Goal: Task Accomplishment & Management: Manage account settings

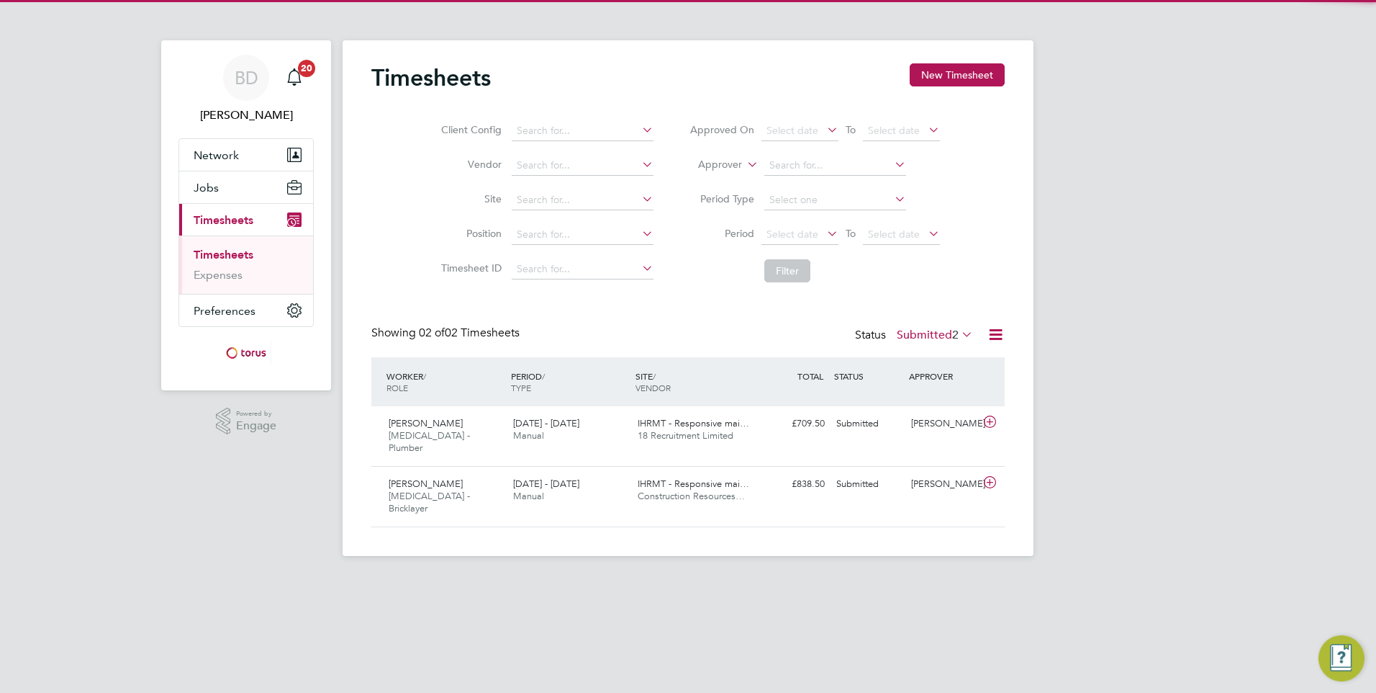
scroll to position [37, 125]
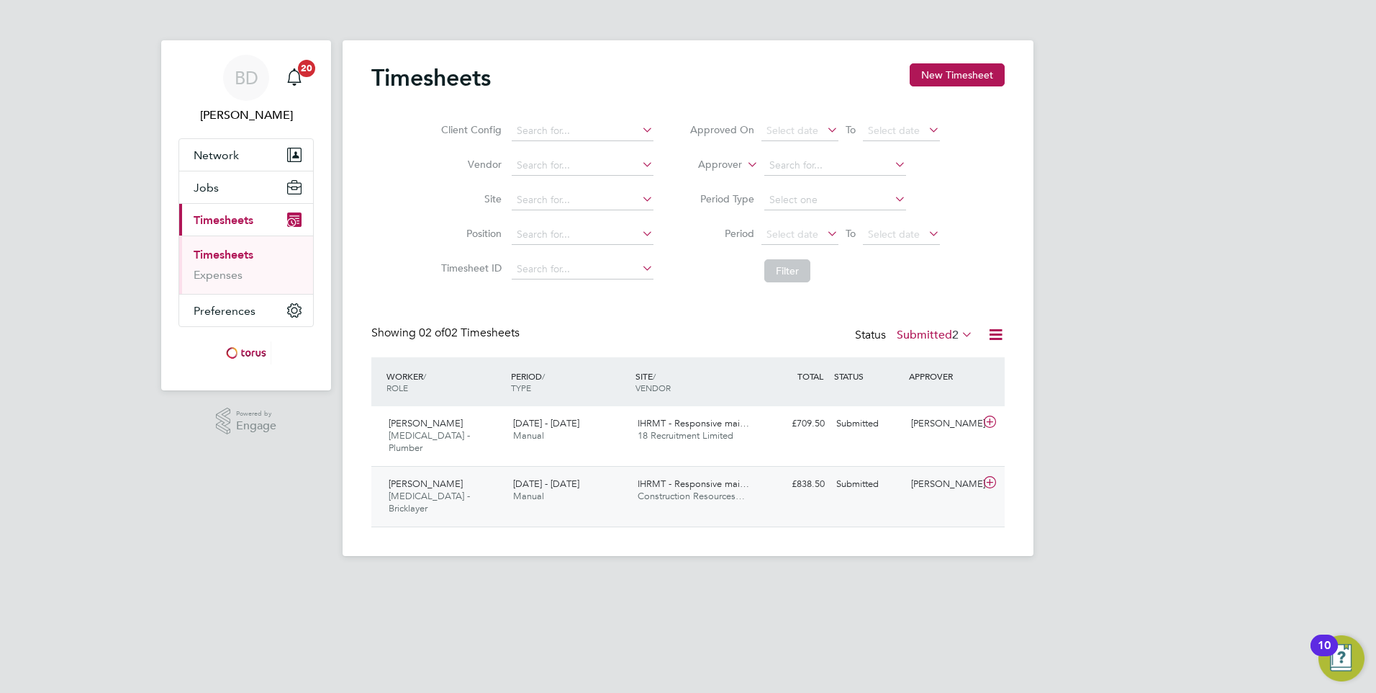
click at [544, 490] on span "Manual" at bounding box center [528, 496] width 31 height 12
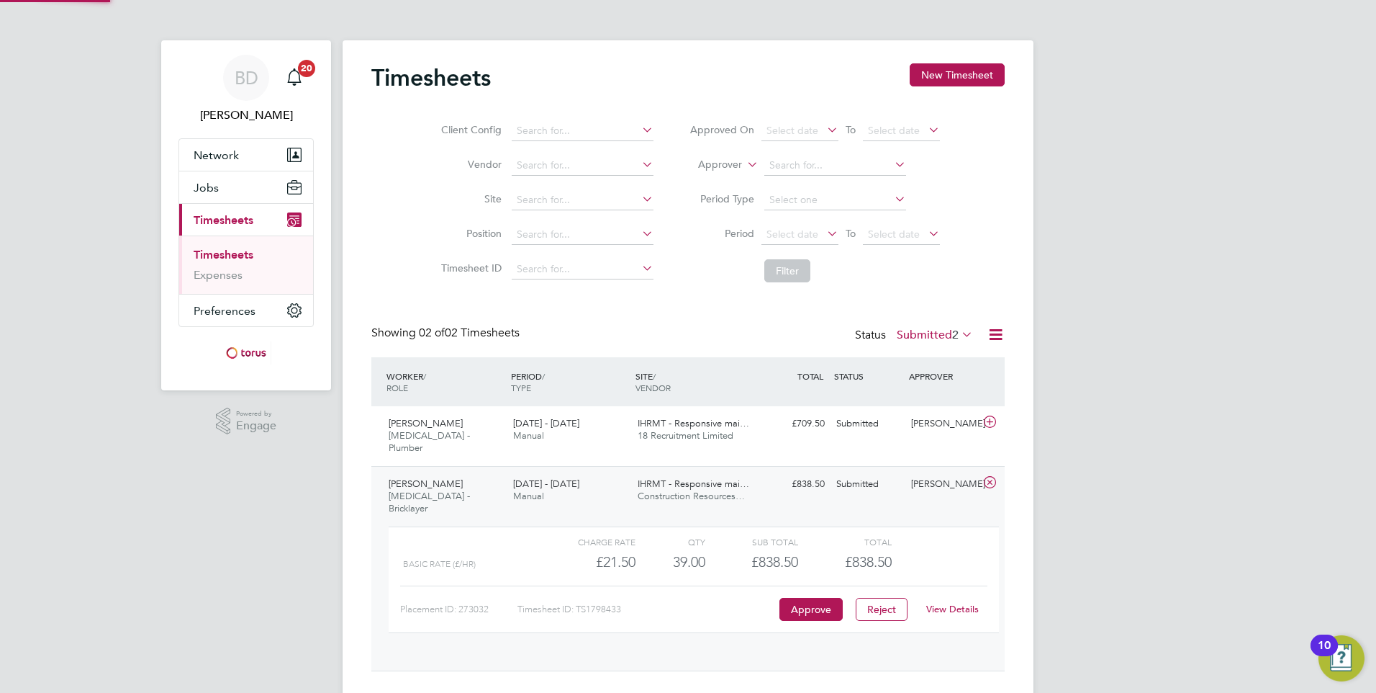
click at [544, 490] on span "Manual" at bounding box center [528, 496] width 31 height 12
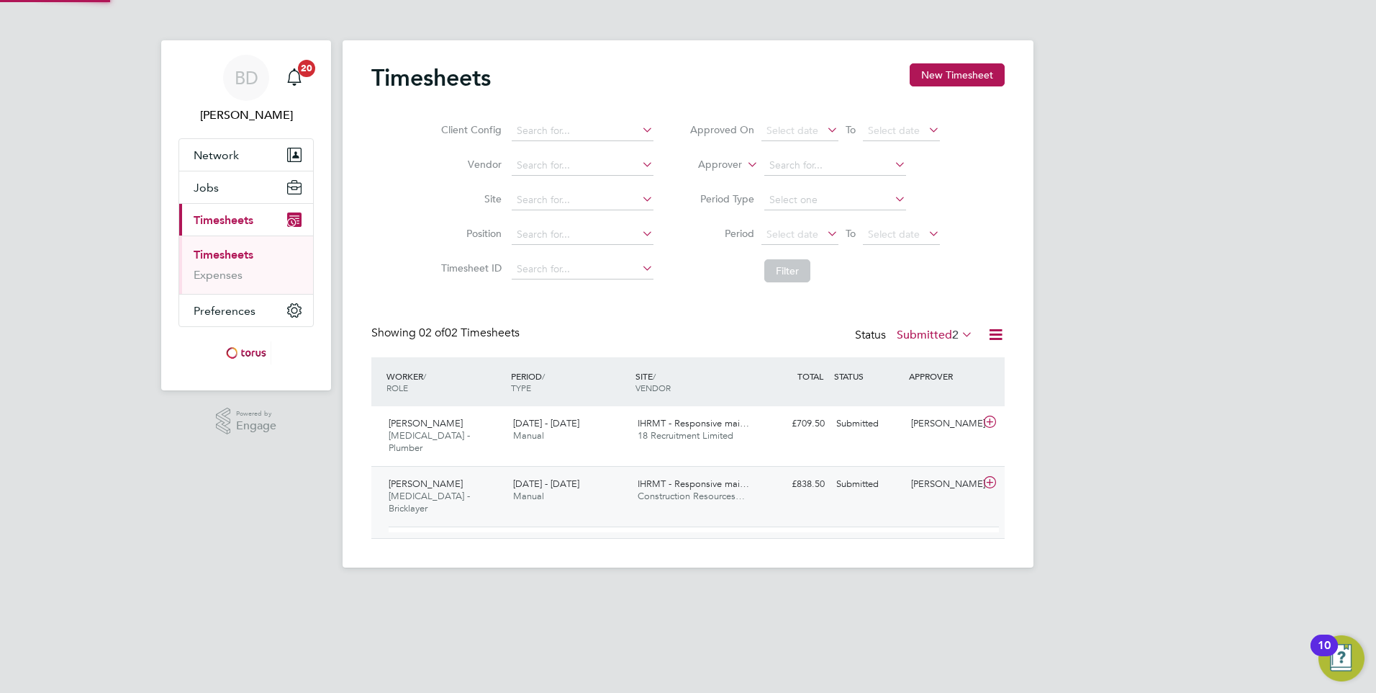
scroll to position [0, 0]
click at [539, 477] on span "4 - 10 Aug 2025" at bounding box center [546, 483] width 66 height 12
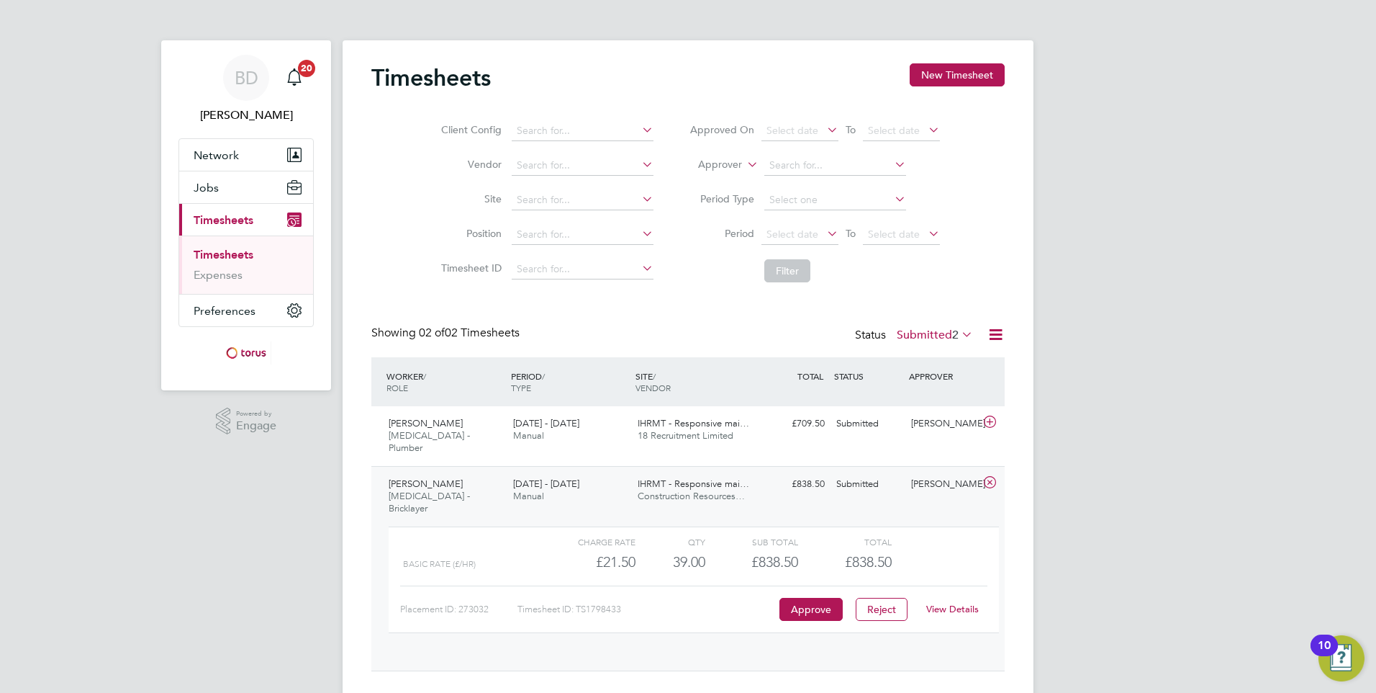
scroll to position [24, 140]
click at [958, 603] on link "View Details" at bounding box center [953, 609] width 53 height 12
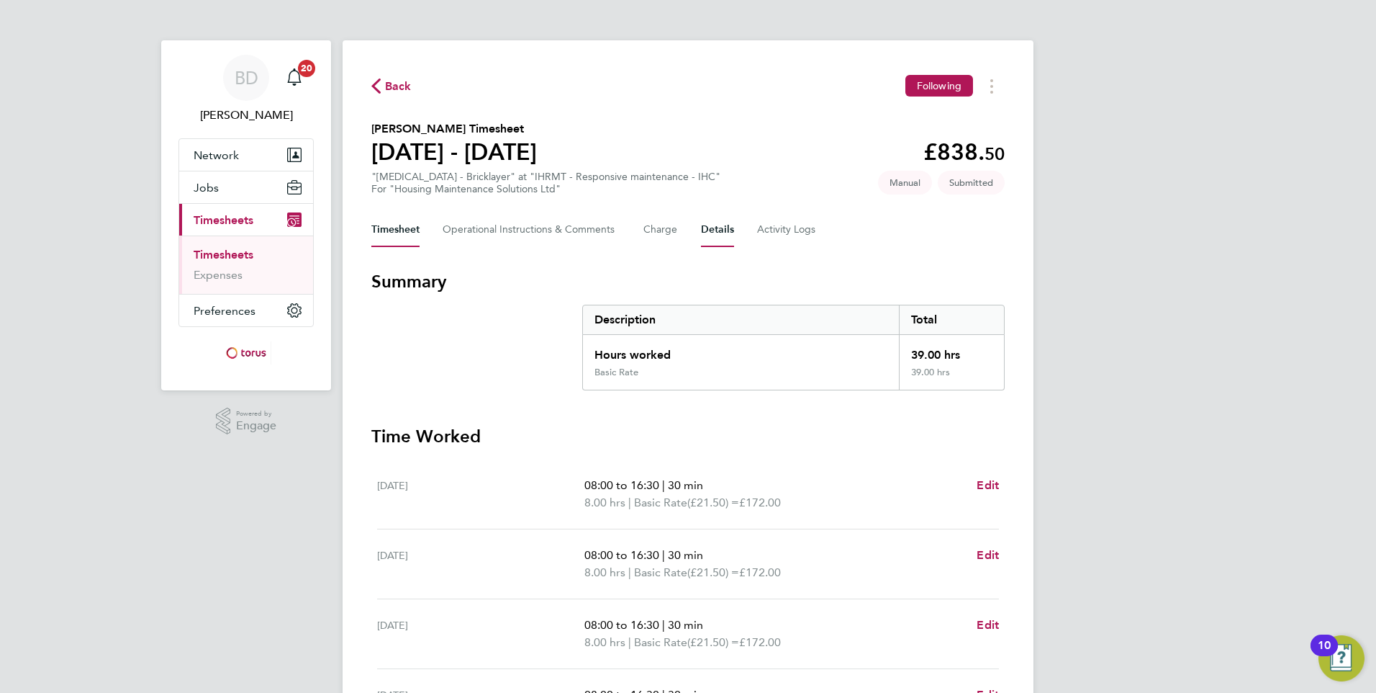
click at [720, 230] on button "Details" at bounding box center [717, 229] width 33 height 35
click at [232, 210] on button "Current page: Timesheets" at bounding box center [246, 220] width 134 height 32
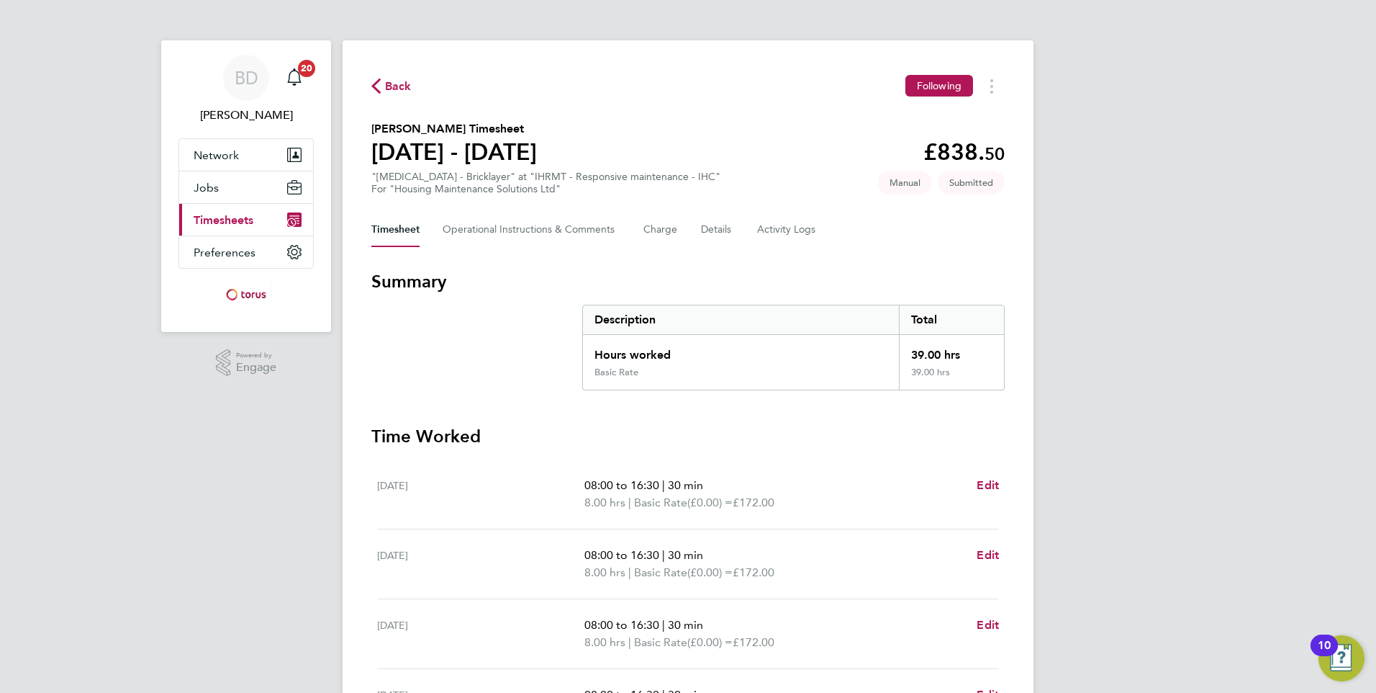
click at [234, 218] on span "Timesheets" at bounding box center [224, 220] width 60 height 14
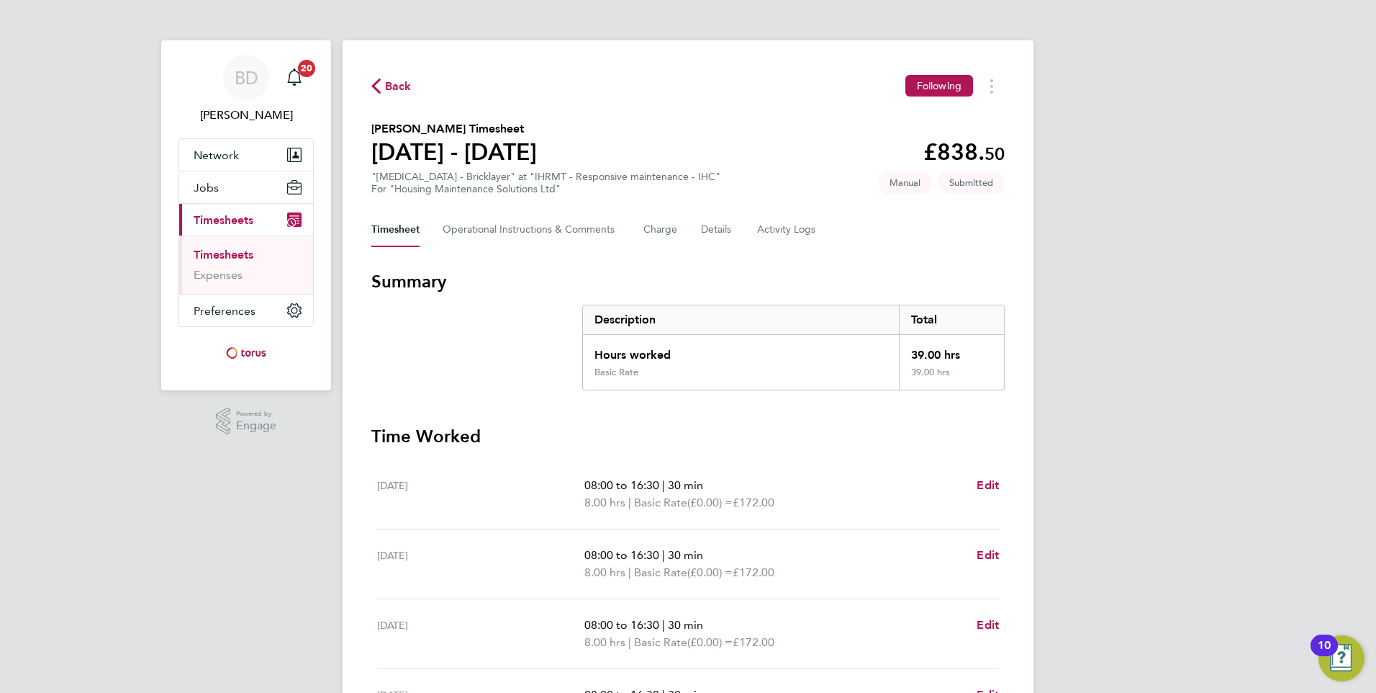
click at [245, 256] on link "Timesheets" at bounding box center [224, 255] width 60 height 14
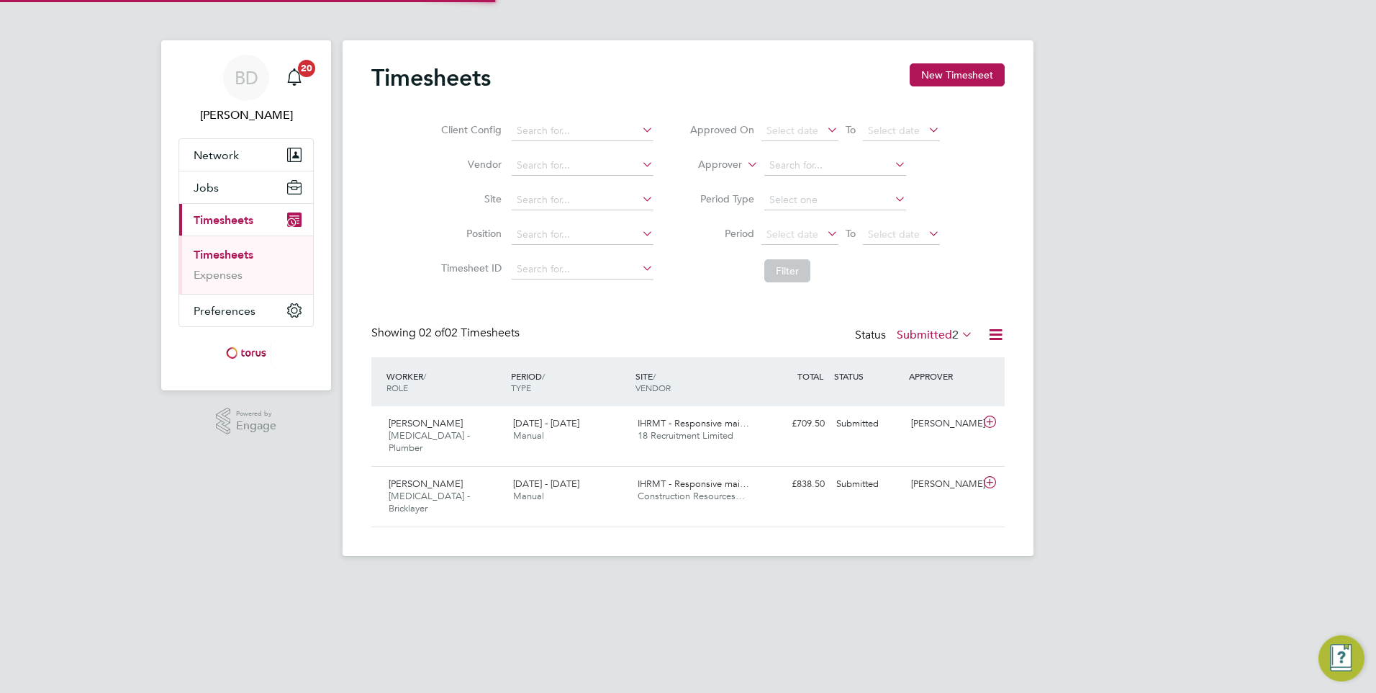
scroll to position [37, 125]
click at [716, 425] on span "IHRMT - Responsive mai…" at bounding box center [694, 423] width 112 height 12
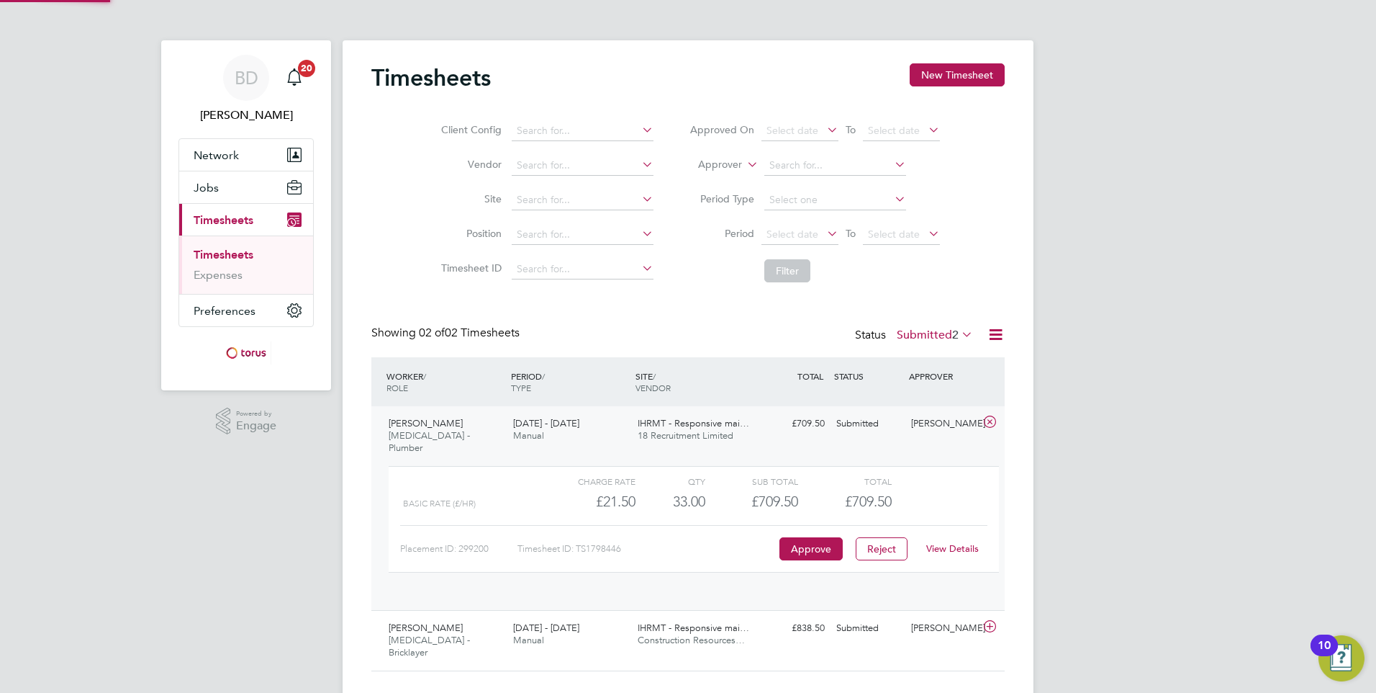
scroll to position [24, 140]
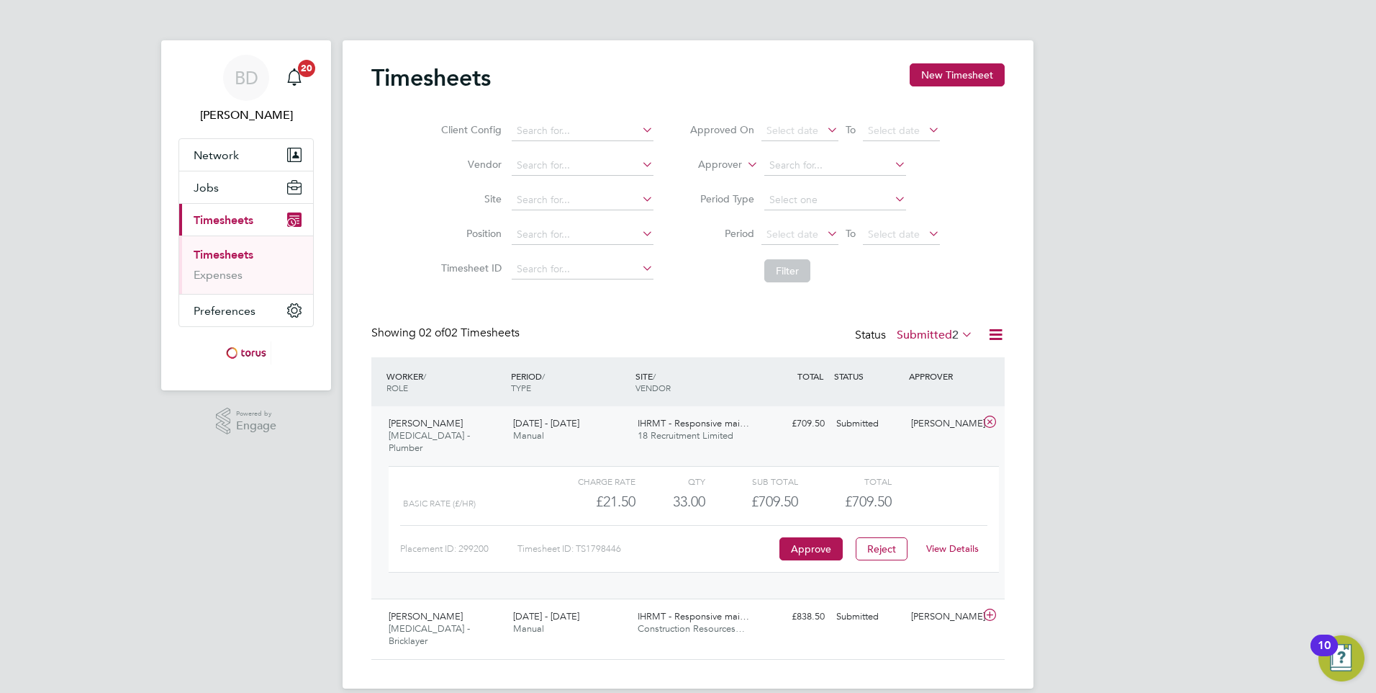
click at [945, 542] on link "View Details" at bounding box center [953, 548] width 53 height 12
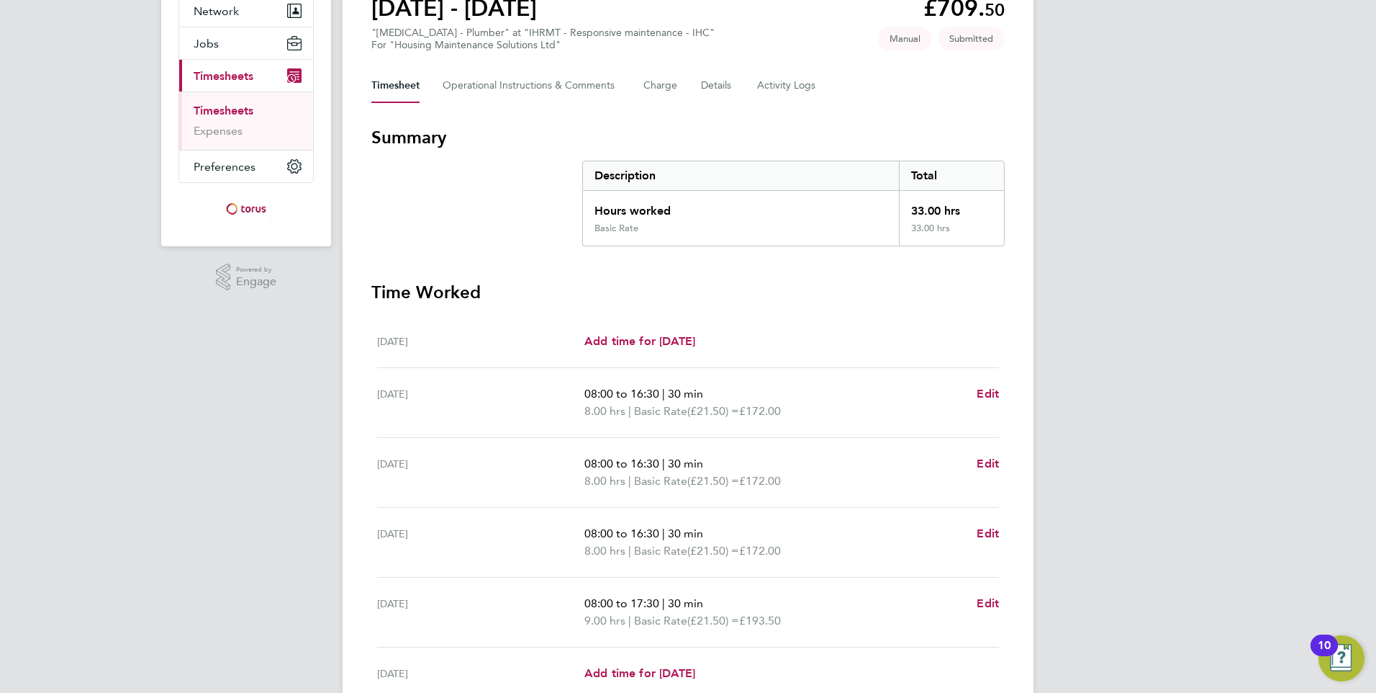
scroll to position [330, 0]
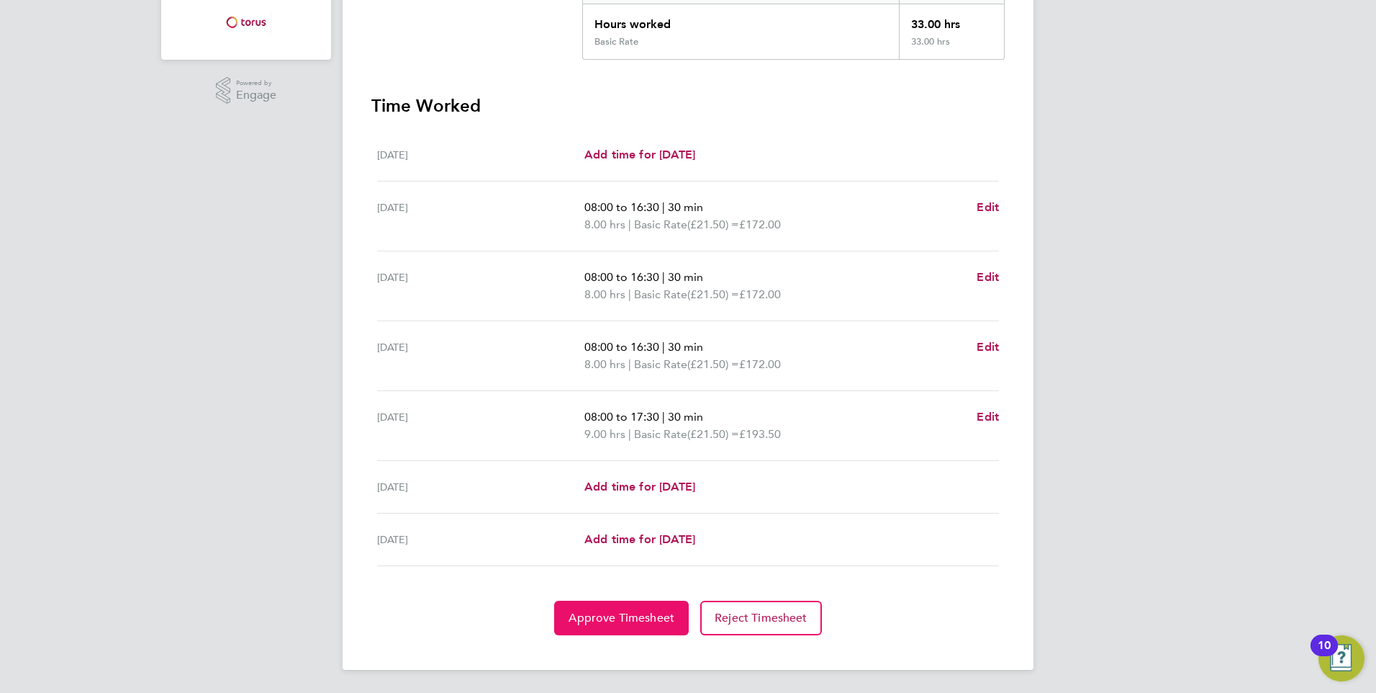
click at [635, 612] on span "Approve Timesheet" at bounding box center [622, 617] width 106 height 14
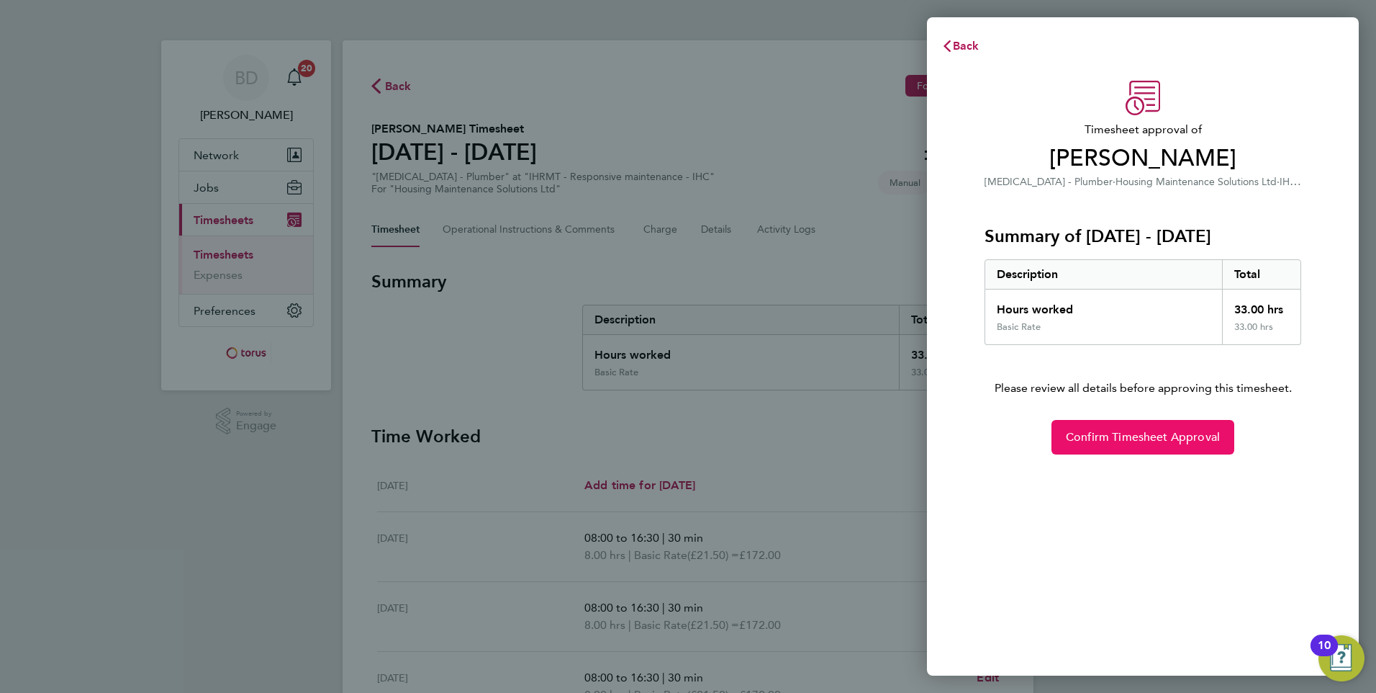
click at [1122, 436] on span "Confirm Timesheet Approval" at bounding box center [1143, 437] width 154 height 14
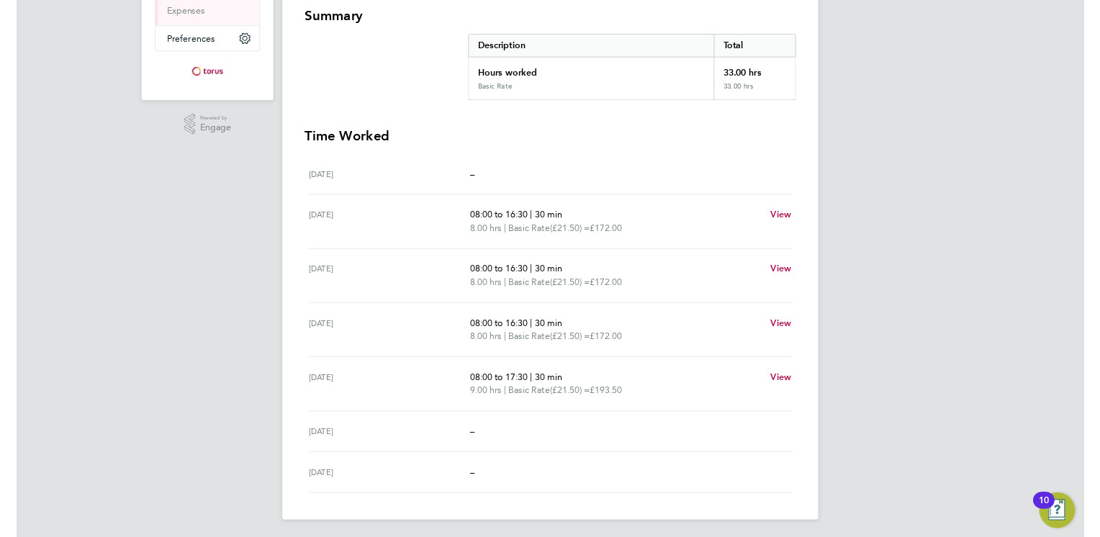
scroll to position [261, 0]
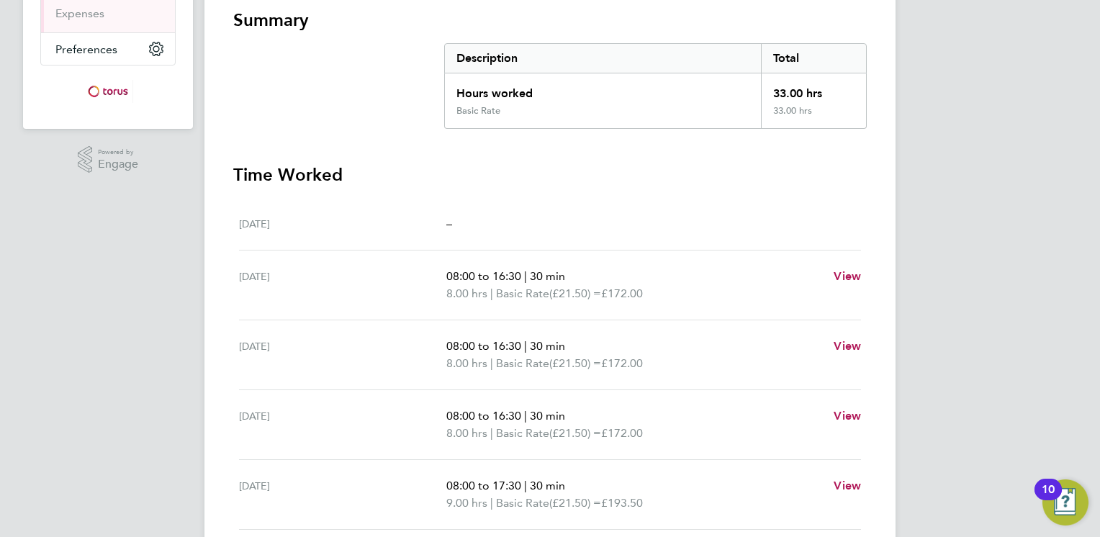
click at [964, 173] on div "BD Brendan Day Notifications 20 Applications: Network Sites Workers Jobs Positi…" at bounding box center [550, 216] width 1100 height 954
click at [425, 157] on section "Summary Description Total Hours worked 33.00 hrs Basic Rate 33.00 hrs Time Work…" at bounding box center [550, 322] width 634 height 626
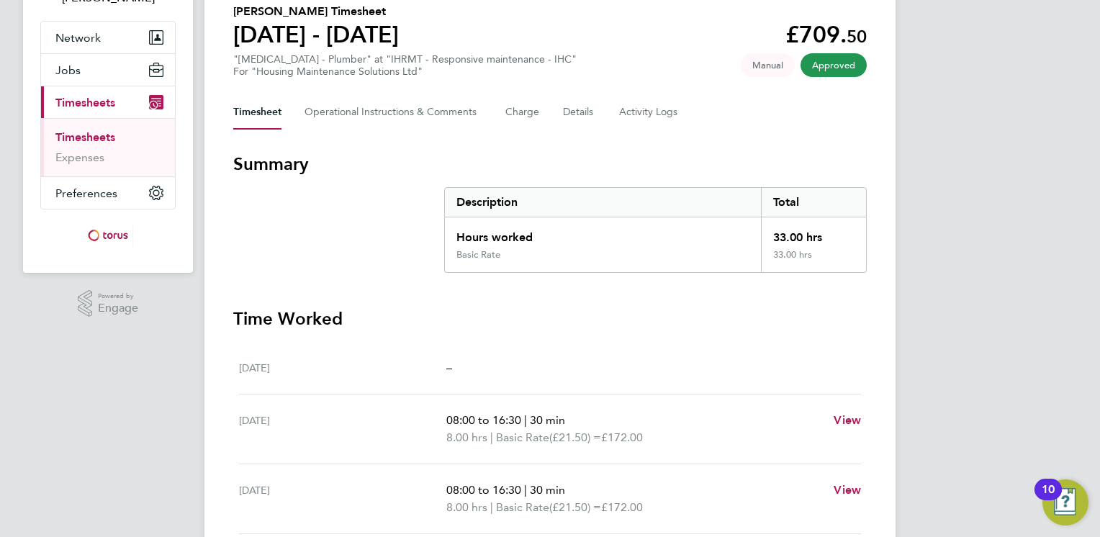
scroll to position [89, 0]
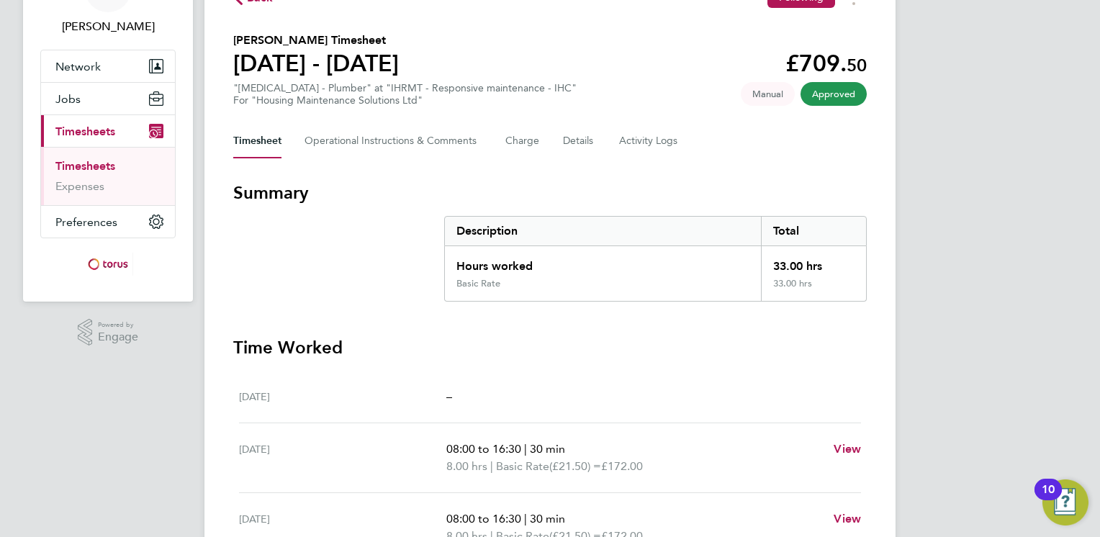
click at [86, 169] on link "Timesheets" at bounding box center [85, 166] width 60 height 14
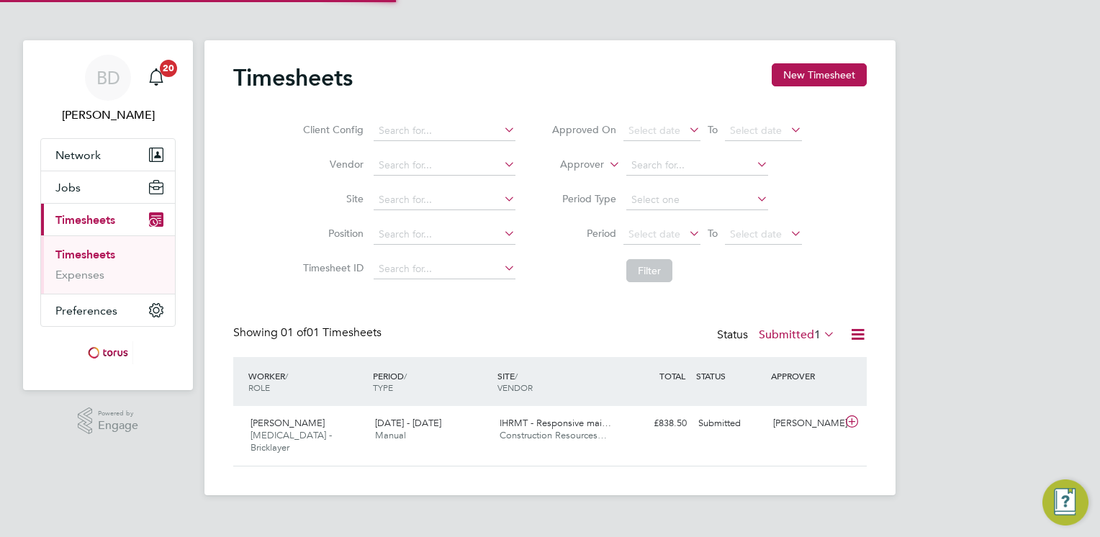
scroll to position [36, 125]
click at [723, 422] on div "Submitted" at bounding box center [730, 424] width 75 height 24
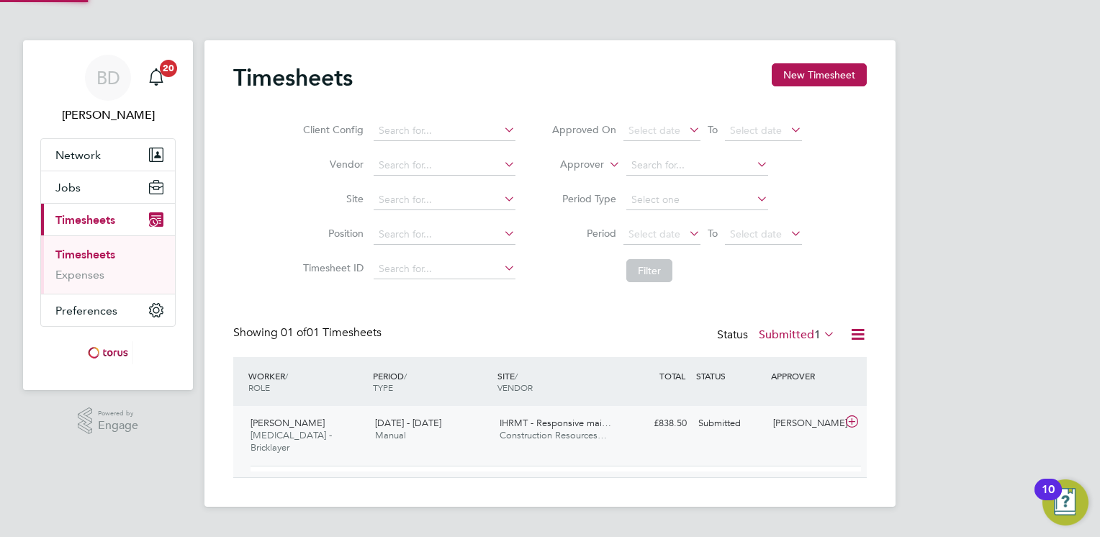
click at [723, 422] on div "Submitted" at bounding box center [730, 424] width 75 height 24
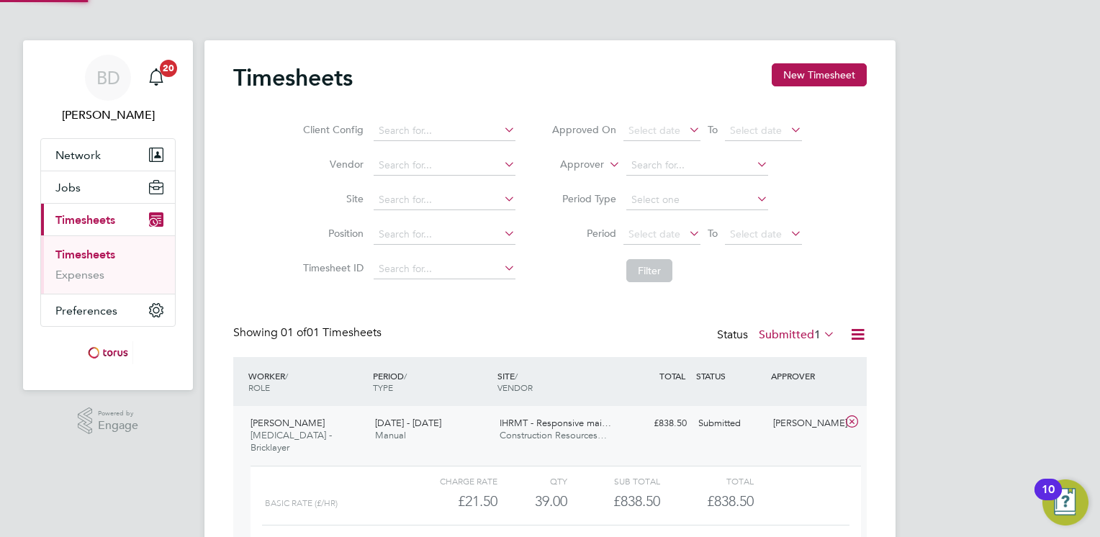
scroll to position [24, 140]
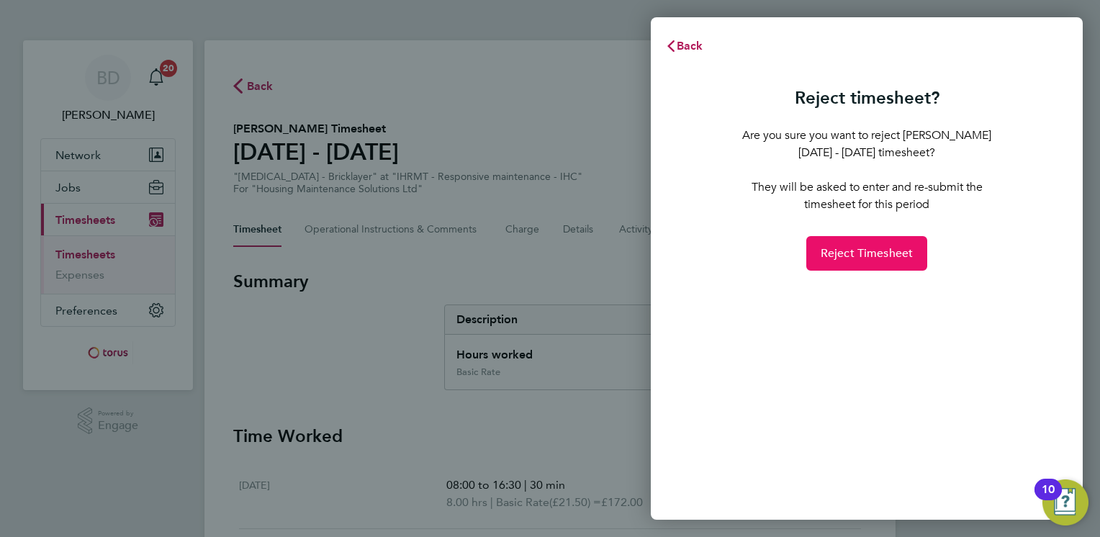
click at [857, 256] on span "Reject Timesheet" at bounding box center [867, 253] width 93 height 14
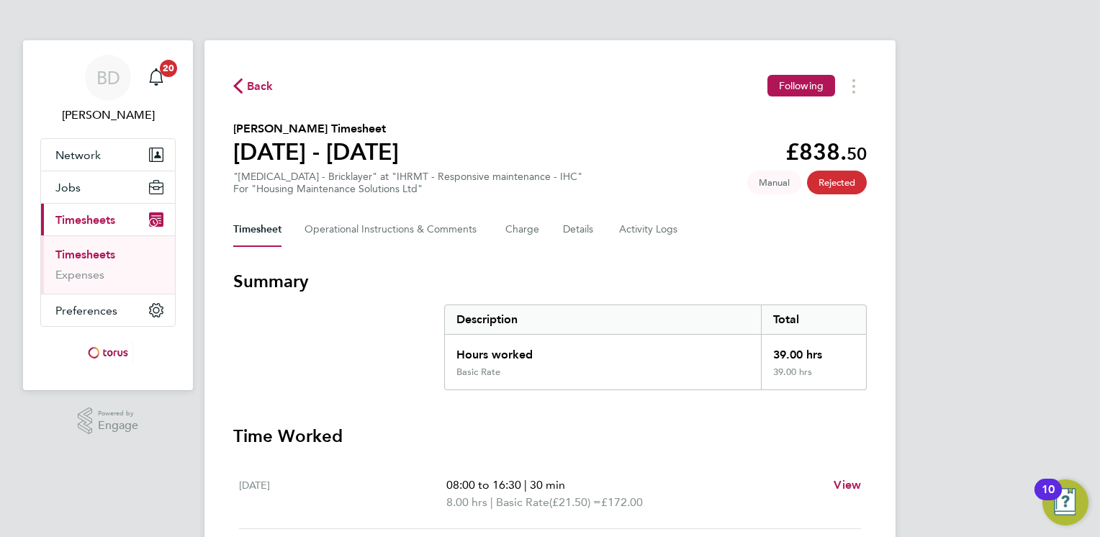
click at [253, 76] on div "Back Following" at bounding box center [550, 86] width 634 height 22
click at [243, 89] on span "Back" at bounding box center [253, 85] width 40 height 14
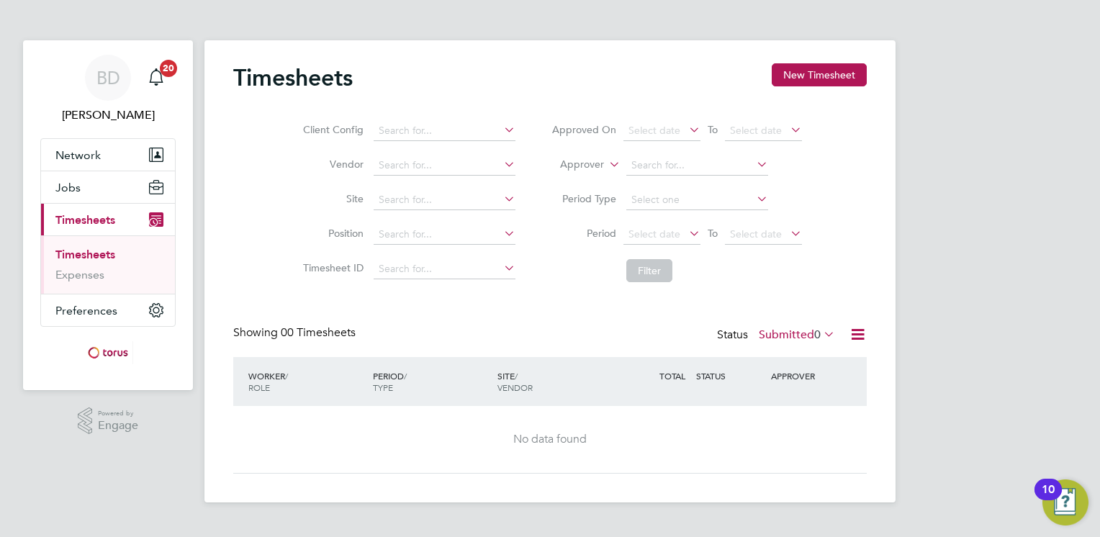
click at [199, 89] on div "BD [PERSON_NAME] Notifications 20 Applications: Network Sites Workers Jobs Posi…" at bounding box center [550, 263] width 1100 height 526
